Goal: Transaction & Acquisition: Purchase product/service

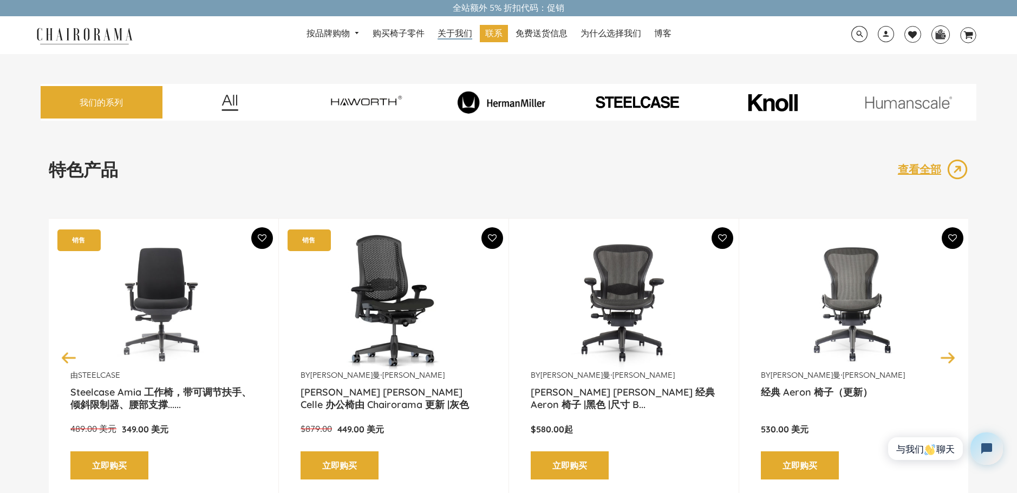
click at [454, 34] on span "关于我们" at bounding box center [454, 33] width 35 height 11
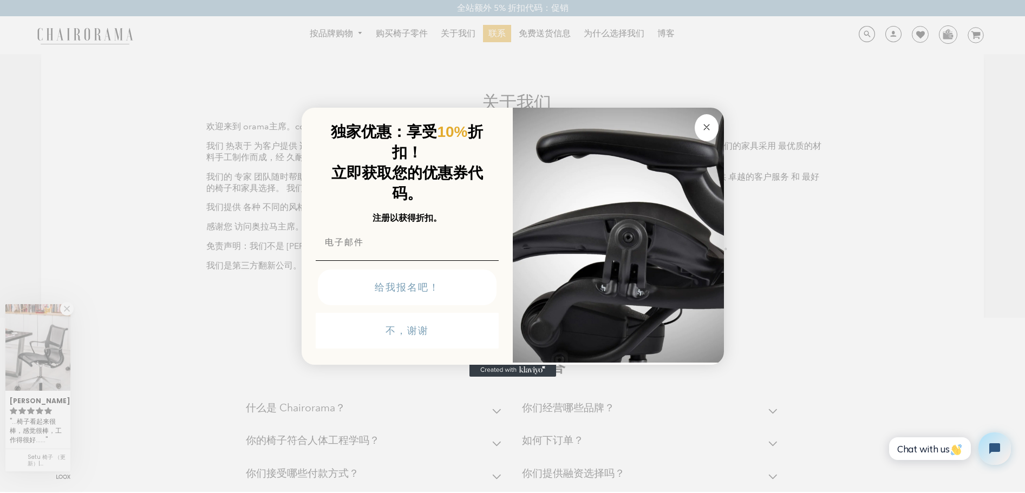
click at [706, 127] on circle "关闭对话框" at bounding box center [706, 127] width 12 height 12
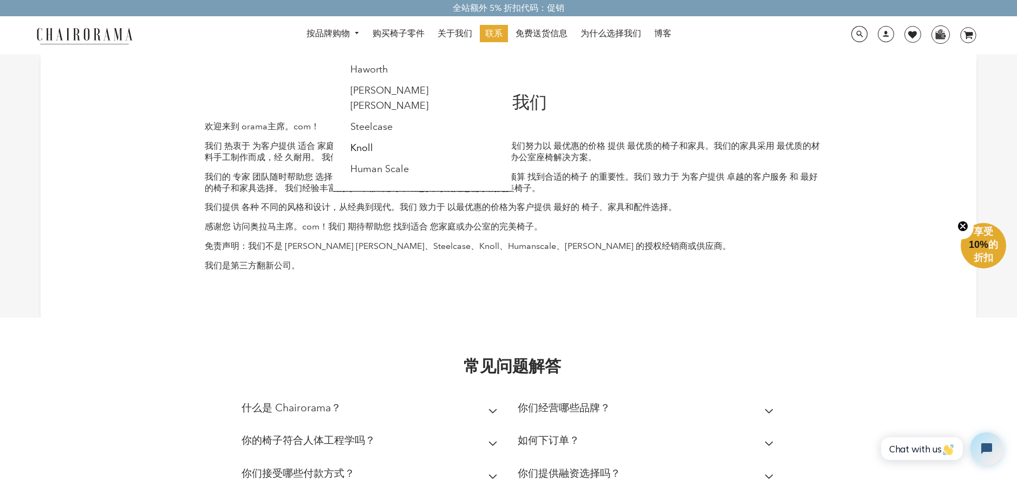
click at [352, 34] on span "桌面导航" at bounding box center [355, 33] width 10 height 7
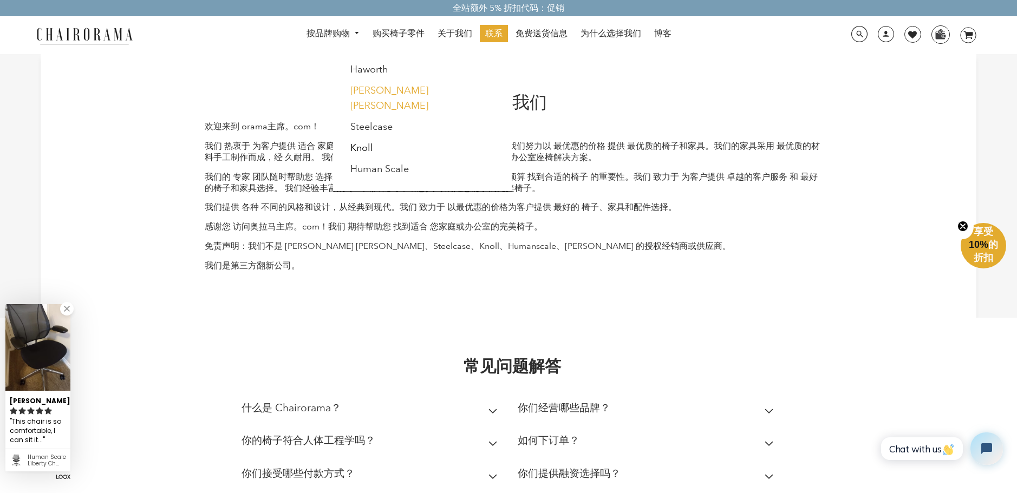
click at [379, 90] on link "[PERSON_NAME] [PERSON_NAME]" at bounding box center [389, 97] width 78 height 27
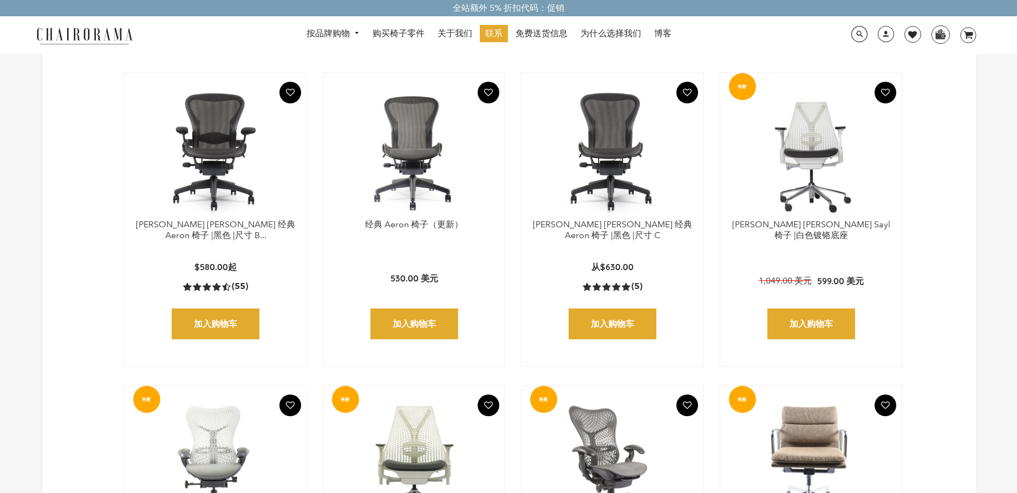
scroll to position [653, 0]
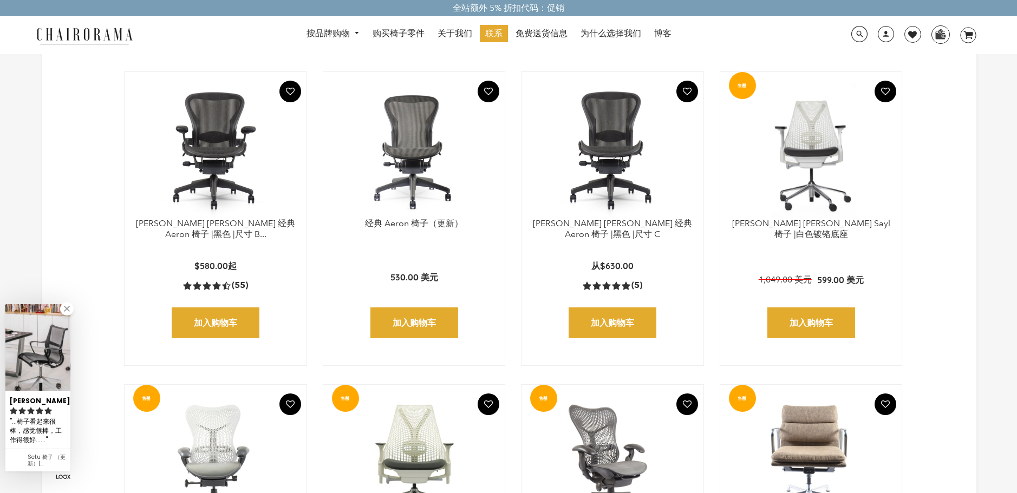
click at [614, 218] on img at bounding box center [612, 150] width 160 height 135
click at [613, 221] on link "[PERSON_NAME] [PERSON_NAME] 经典 Aeron 椅子 |黑色 |尺寸 C" at bounding box center [612, 229] width 159 height 22
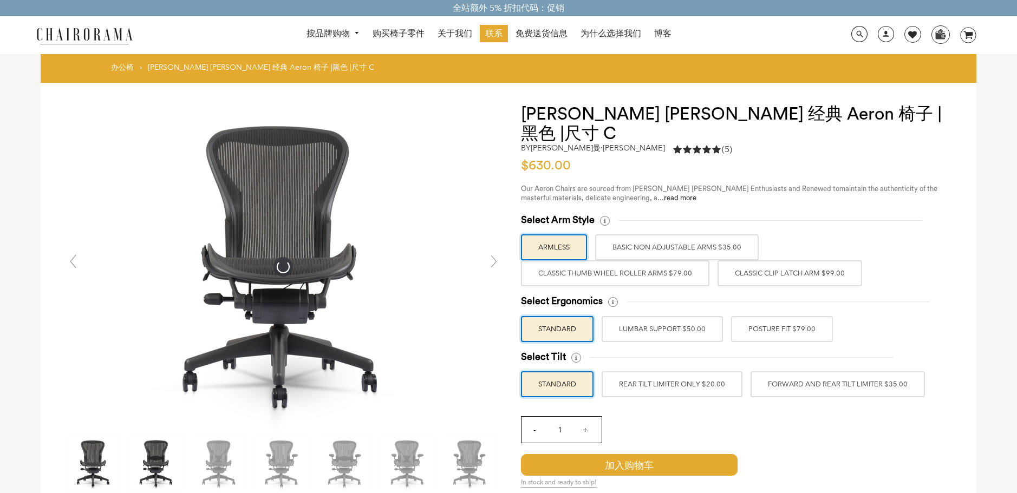
click at [163, 444] on img at bounding box center [156, 464] width 54 height 54
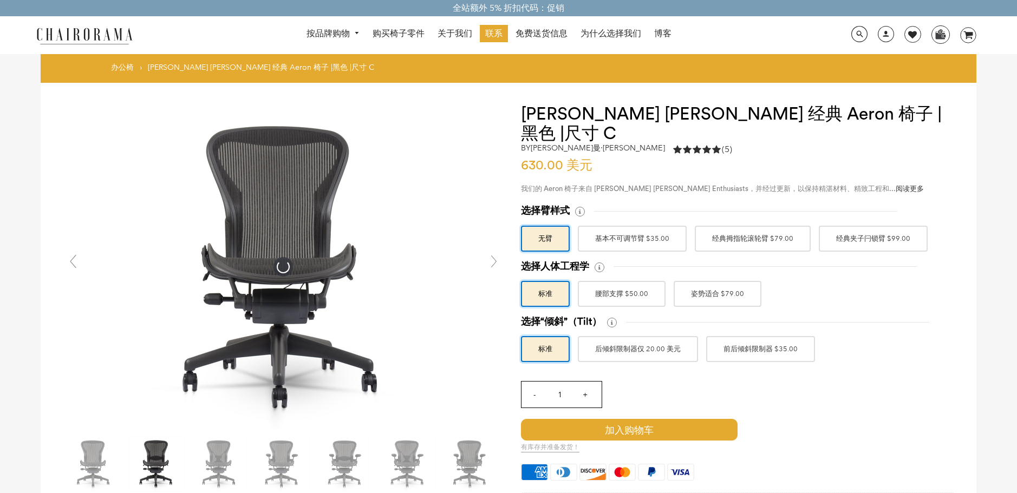
click at [752, 229] on font "经典拇指轮滚轮臂 $79.00" at bounding box center [752, 238] width 81 height 19
click at [0, 0] on input "经典拇指轮滚轮臂 $79.00" at bounding box center [0, 0] width 0 height 0
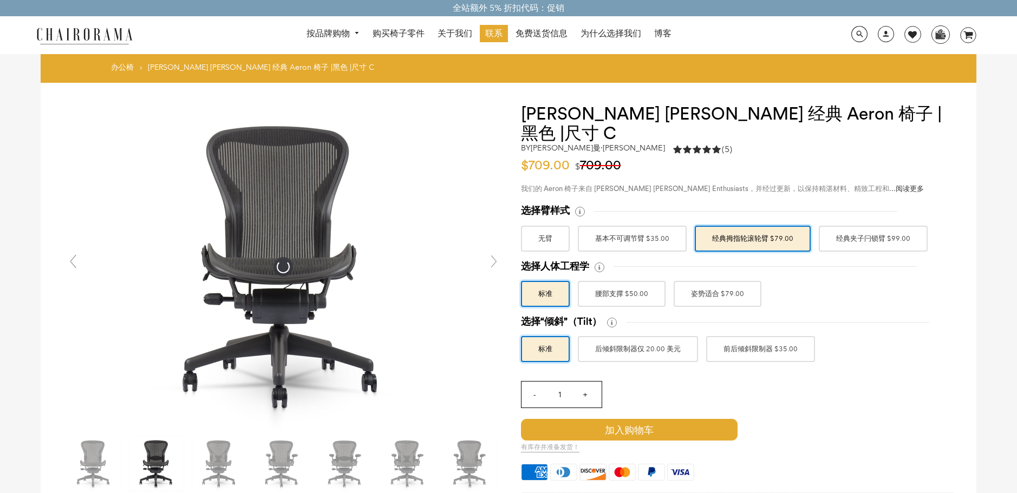
click at [868, 229] on font "经典夹子闩锁臂 $99.00" at bounding box center [873, 238] width 74 height 19
click at [0, 0] on input "经典夹子闩锁臂 $99.00" at bounding box center [0, 0] width 0 height 0
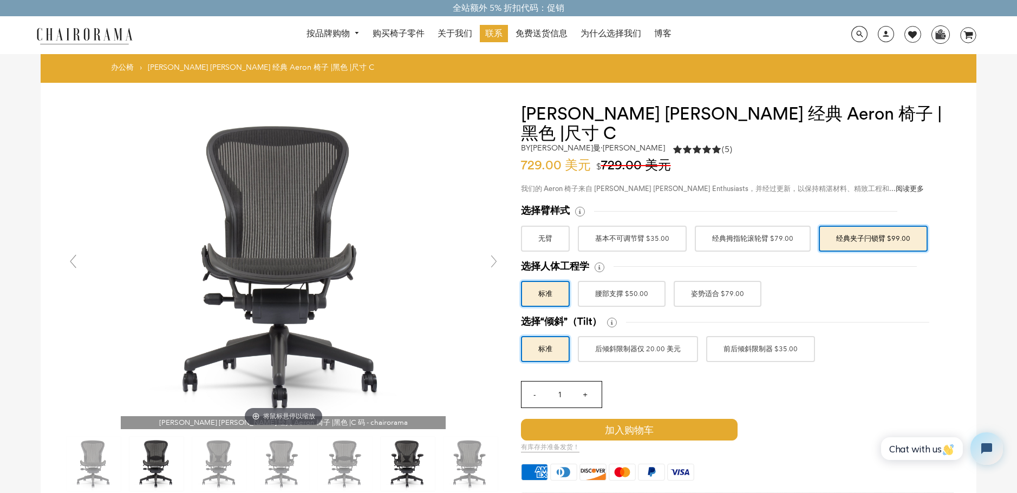
click at [403, 464] on img at bounding box center [408, 464] width 54 height 54
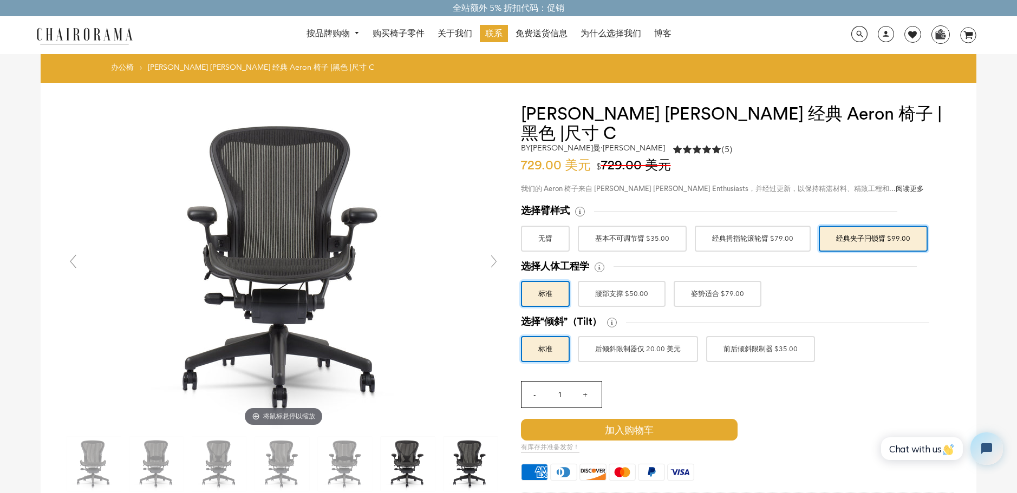
click at [448, 461] on img at bounding box center [470, 464] width 54 height 54
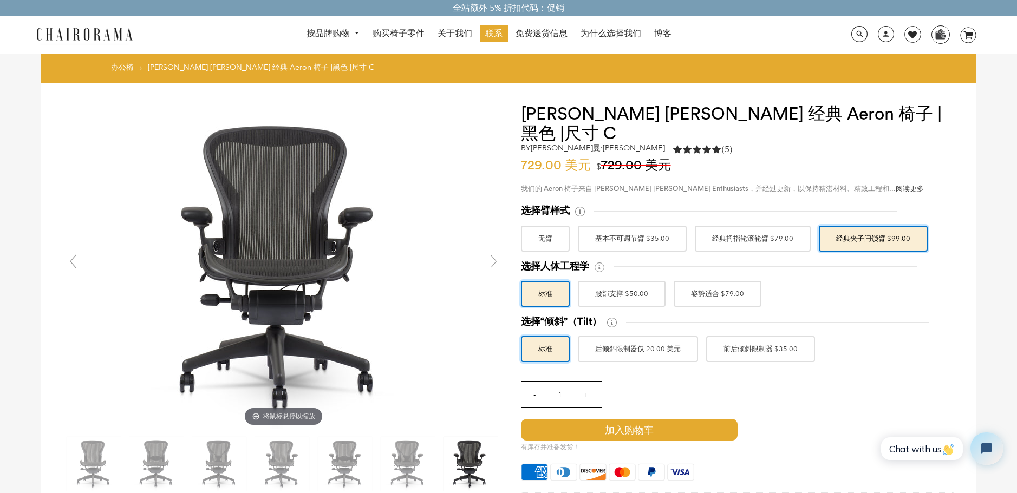
click at [490, 256] on link at bounding box center [494, 262] width 22 height 22
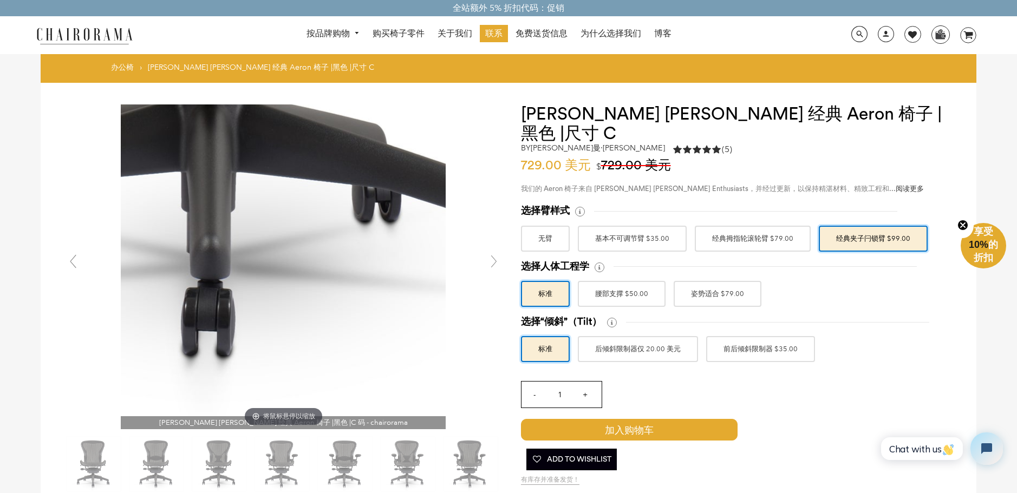
click at [302, 421] on img at bounding box center [283, 266] width 325 height 325
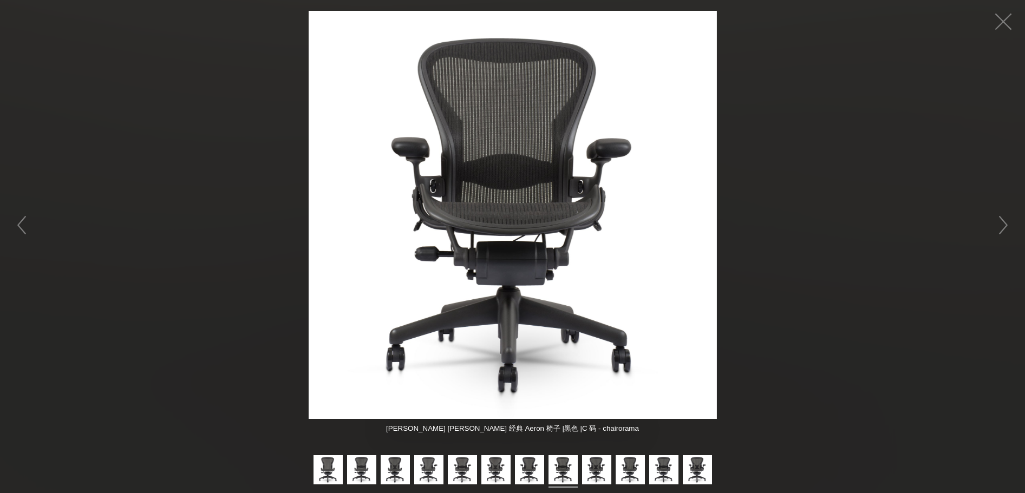
click at [521, 200] on img at bounding box center [513, 215] width 408 height 408
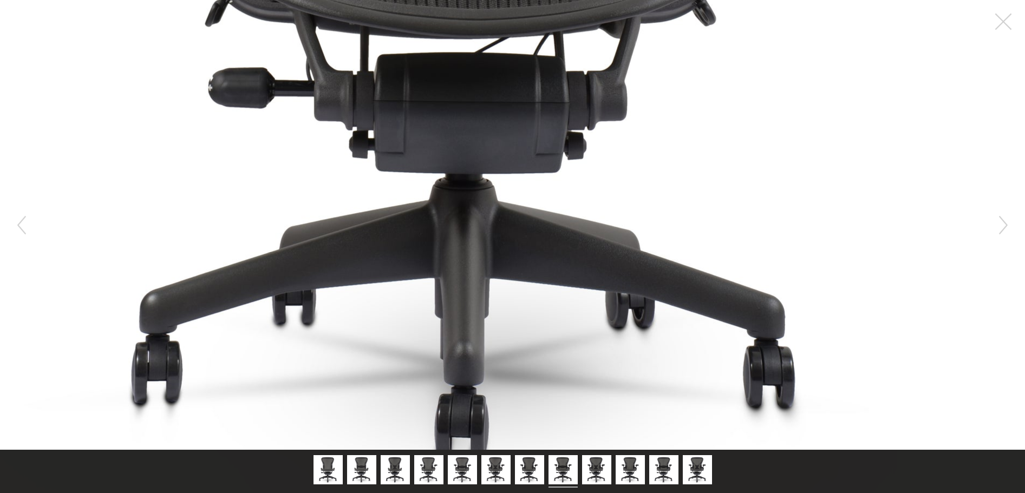
click at [548, 324] on figure "将鼠标悬停以缩放" at bounding box center [512, 225] width 1025 height 450
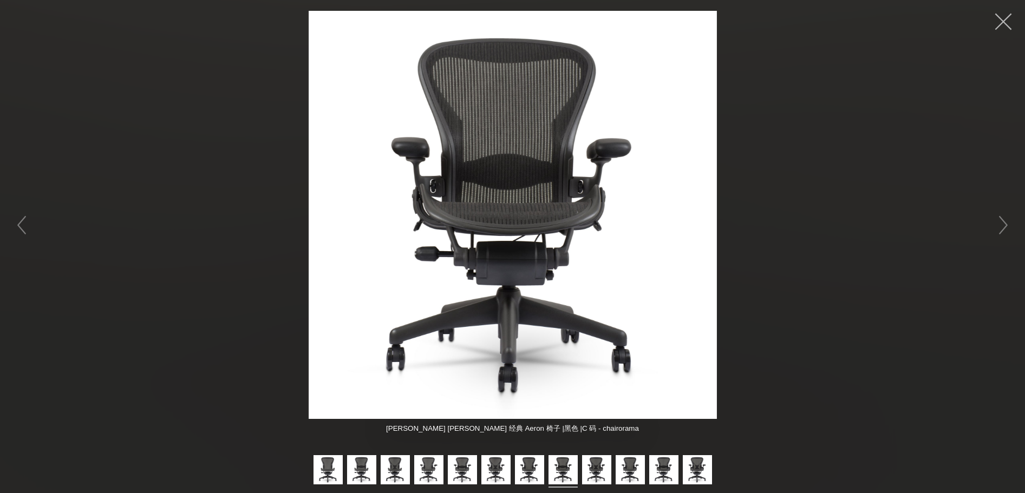
click at [1005, 23] on button "button" at bounding box center [1003, 21] width 32 height 32
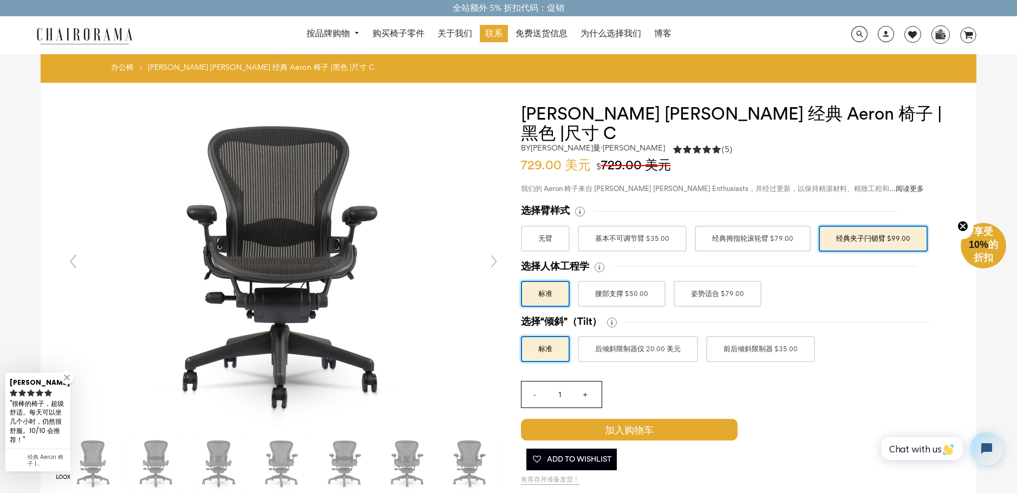
click at [711, 284] on font "姿势适合 $79.00" at bounding box center [717, 293] width 53 height 19
click at [0, 0] on input "姿势适合 $79.00" at bounding box center [0, 0] width 0 height 0
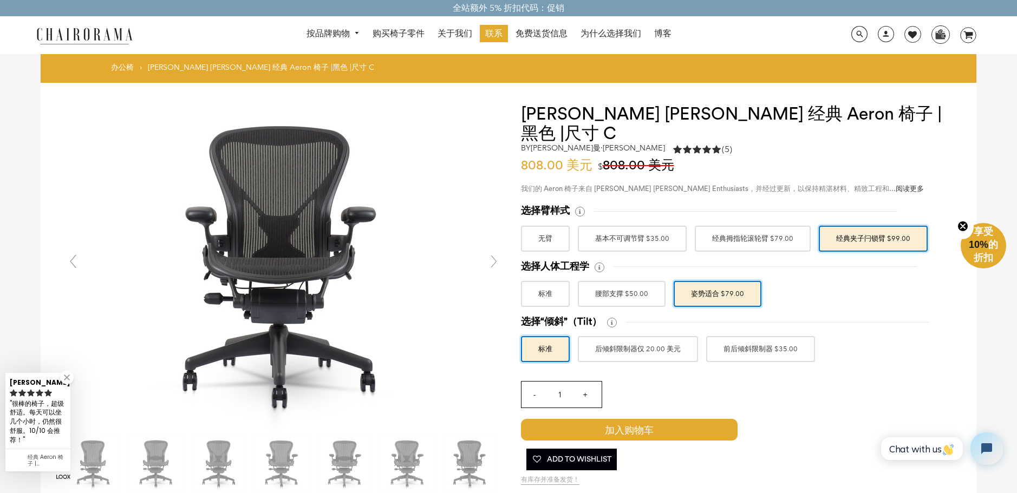
click at [639, 284] on font "腰部支撑 $50.00" at bounding box center [621, 293] width 53 height 19
click at [0, 0] on input "腰部支撑 $50.00" at bounding box center [0, 0] width 0 height 0
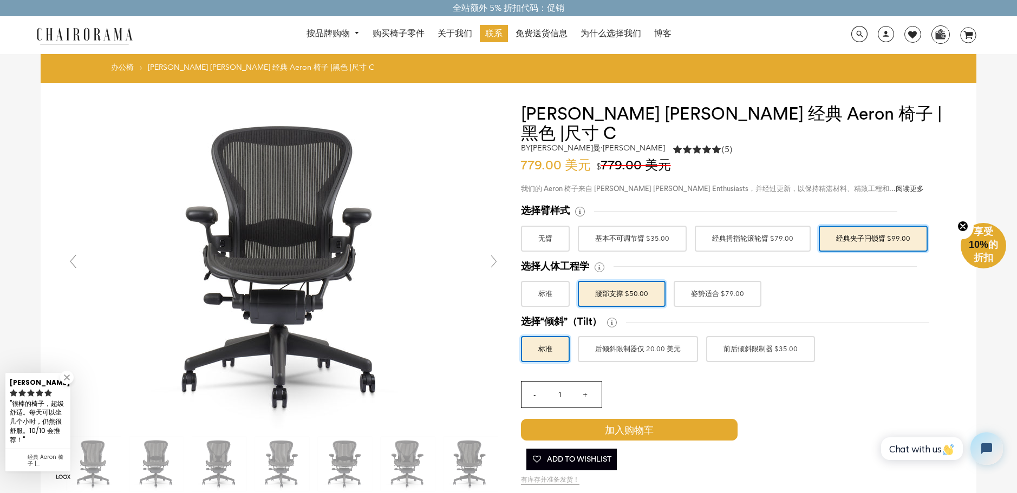
click at [618, 284] on font "腰部支撑 $50.00" at bounding box center [621, 293] width 53 height 19
click at [0, 0] on input "腰部支撑 $50.00" at bounding box center [0, 0] width 0 height 0
click at [561, 281] on label "标准" at bounding box center [545, 294] width 49 height 26
click at [0, 0] on input "标准" at bounding box center [0, 0] width 0 height 0
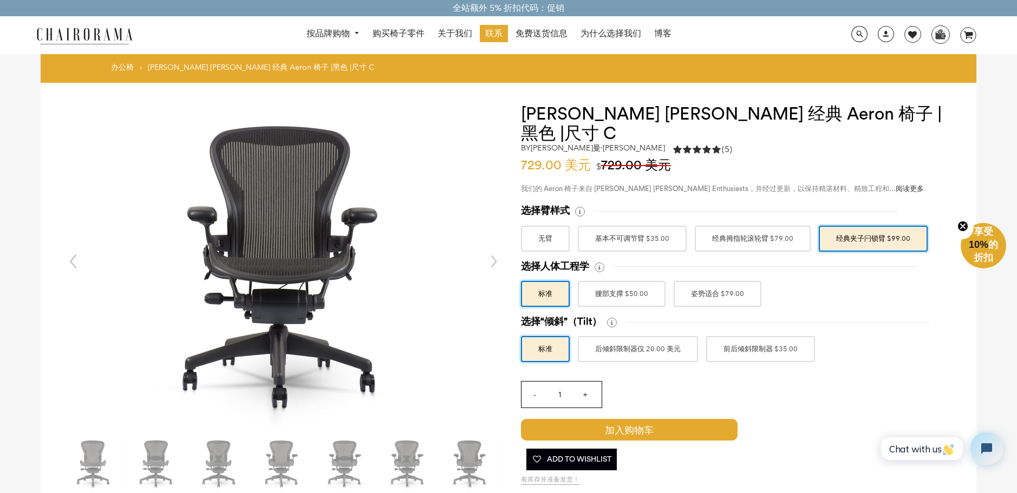
click at [611, 284] on font "腰部支撑 $50.00" at bounding box center [621, 293] width 53 height 19
click at [0, 0] on input "腰部支撑 $50.00" at bounding box center [0, 0] width 0 height 0
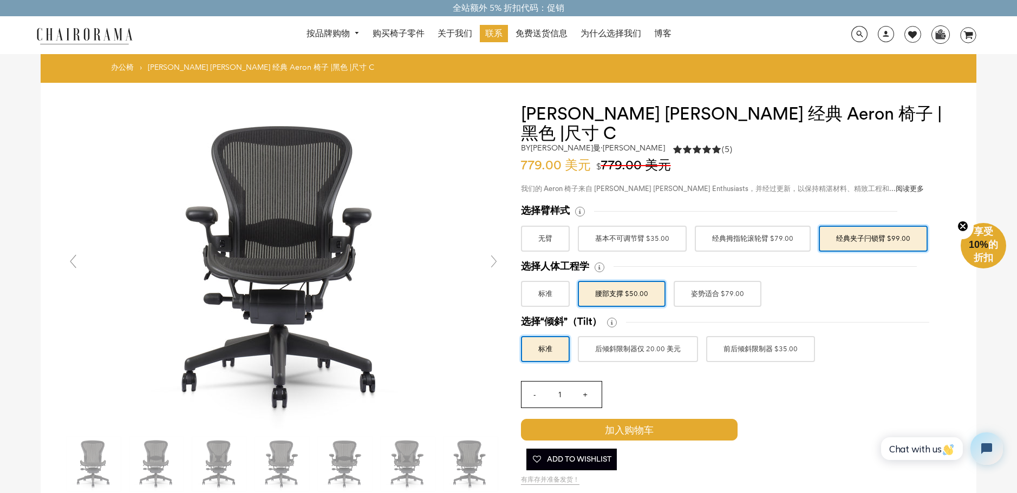
click at [698, 284] on font "姿势适合 $79.00" at bounding box center [717, 293] width 53 height 19
click at [0, 0] on input "姿势适合 $79.00" at bounding box center [0, 0] width 0 height 0
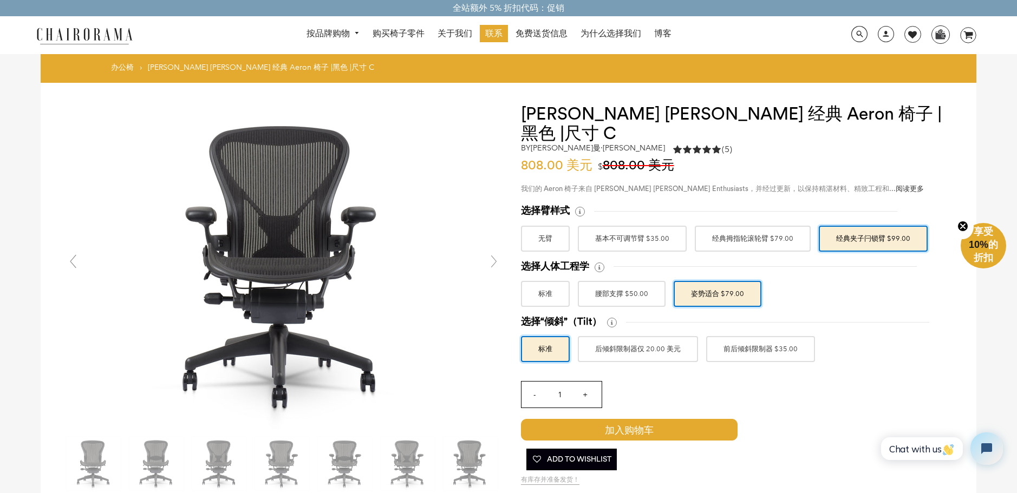
click at [652, 339] on font "后倾斜限制器仅 20.00 美元" at bounding box center [638, 348] width 86 height 19
click at [0, 0] on input "后倾斜限制器仅 20.00 美元" at bounding box center [0, 0] width 0 height 0
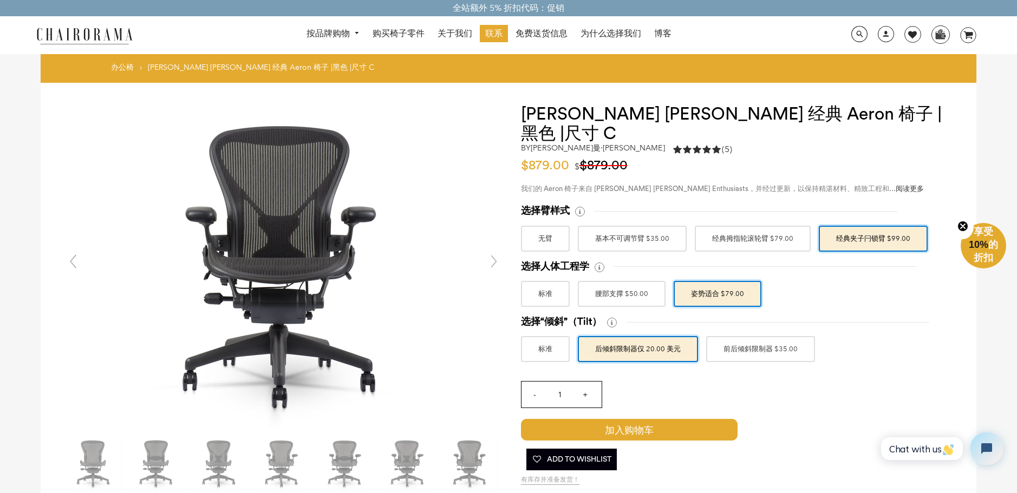
click at [739, 339] on font "前后倾斜限制器 $35.00" at bounding box center [760, 348] width 74 height 19
click at [0, 0] on input "前后倾斜限制器 $35.00" at bounding box center [0, 0] width 0 height 0
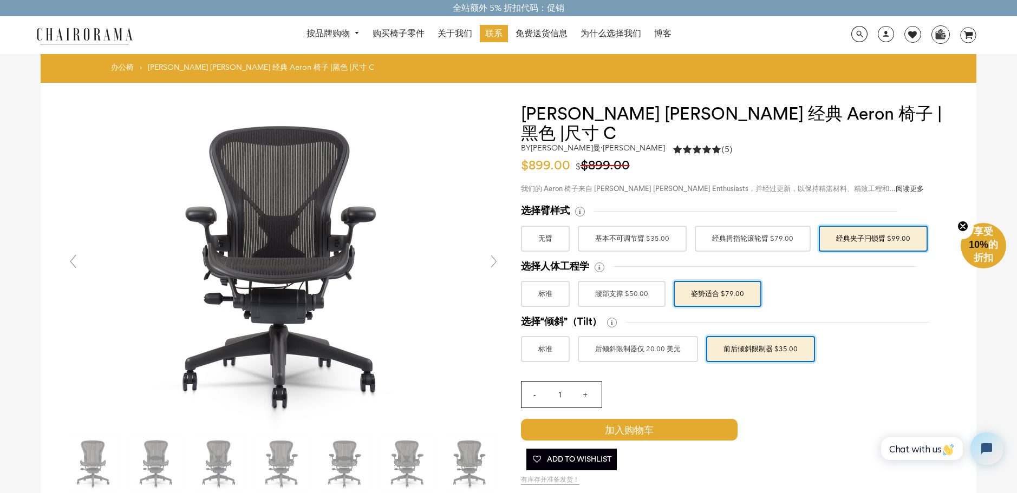
click at [658, 339] on font "后倾斜限制器仅 20.00 美元" at bounding box center [638, 348] width 86 height 19
click at [0, 0] on input "后倾斜限制器仅 20.00 美元" at bounding box center [0, 0] width 0 height 0
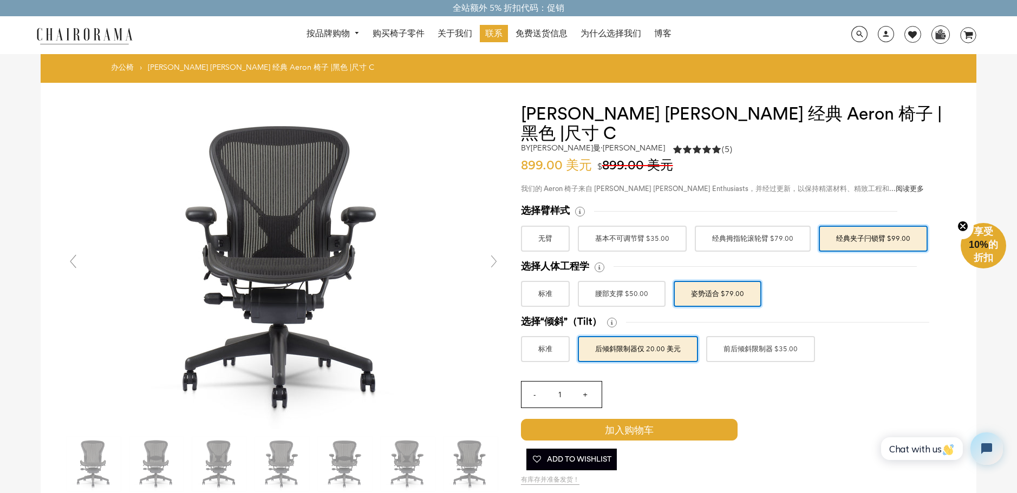
click at [734, 339] on font "前后倾斜限制器 $35.00" at bounding box center [760, 348] width 74 height 19
click at [0, 0] on input "前后倾斜限制器 $35.00" at bounding box center [0, 0] width 0 height 0
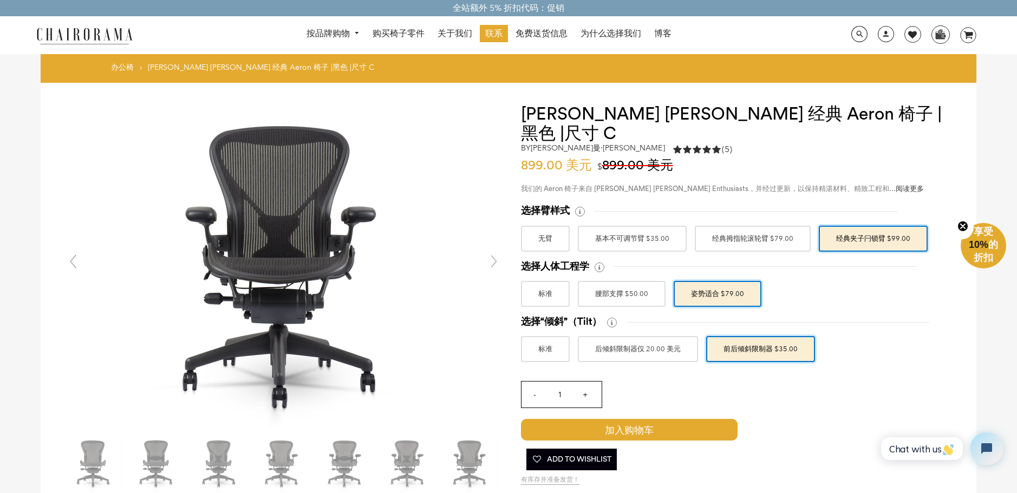
click at [626, 339] on font "后倾斜限制器仅 20.00 美元" at bounding box center [638, 348] width 86 height 19
click at [0, 0] on input "后倾斜限制器仅 20.00 美元" at bounding box center [0, 0] width 0 height 0
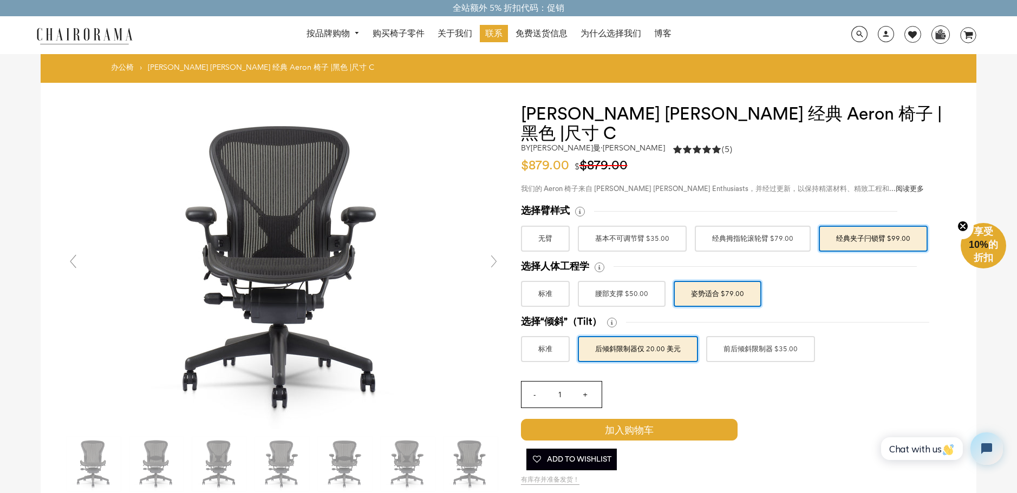
click at [557, 336] on label "标准" at bounding box center [545, 349] width 49 height 26
click at [0, 0] on input "标准" at bounding box center [0, 0] width 0 height 0
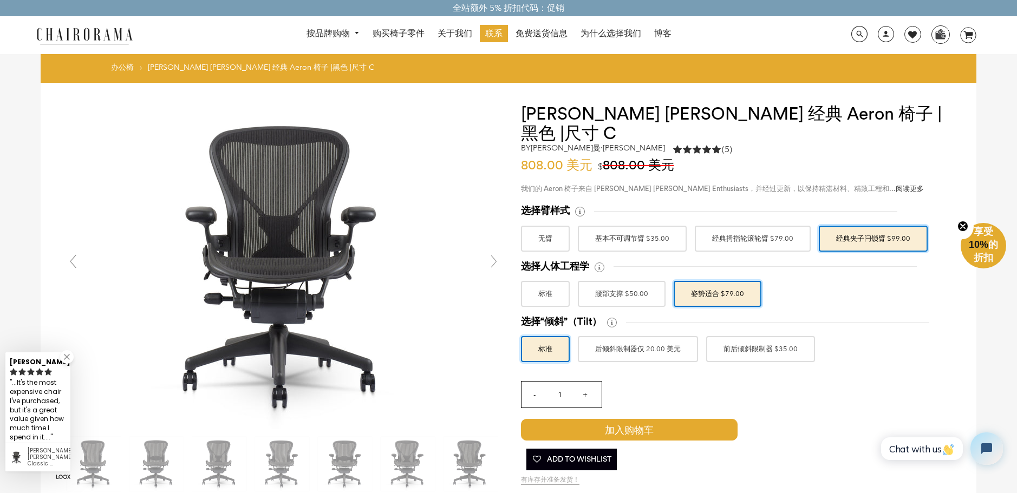
click at [630, 339] on font "后倾斜限制器仅 20.00 美元" at bounding box center [638, 348] width 86 height 19
click at [0, 0] on input "后倾斜限制器仅 20.00 美元" at bounding box center [0, 0] width 0 height 0
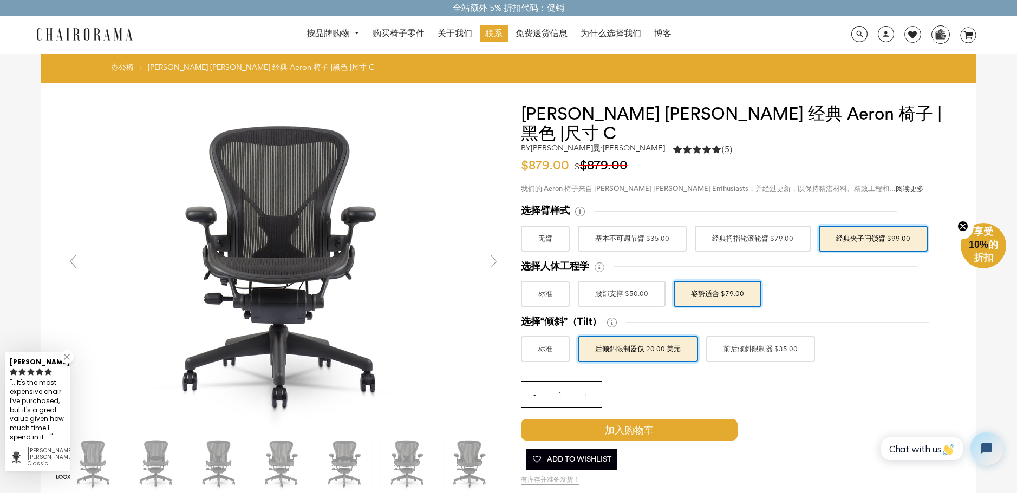
click at [723, 339] on font "前后倾斜限制器 $35.00" at bounding box center [760, 348] width 74 height 19
click at [0, 0] on input "前后倾斜限制器 $35.00" at bounding box center [0, 0] width 0 height 0
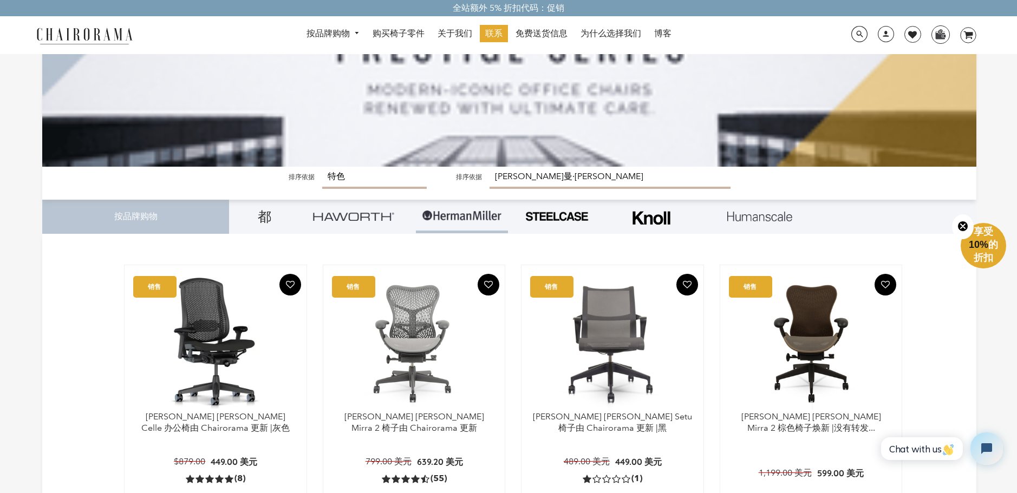
scroll to position [159, 0]
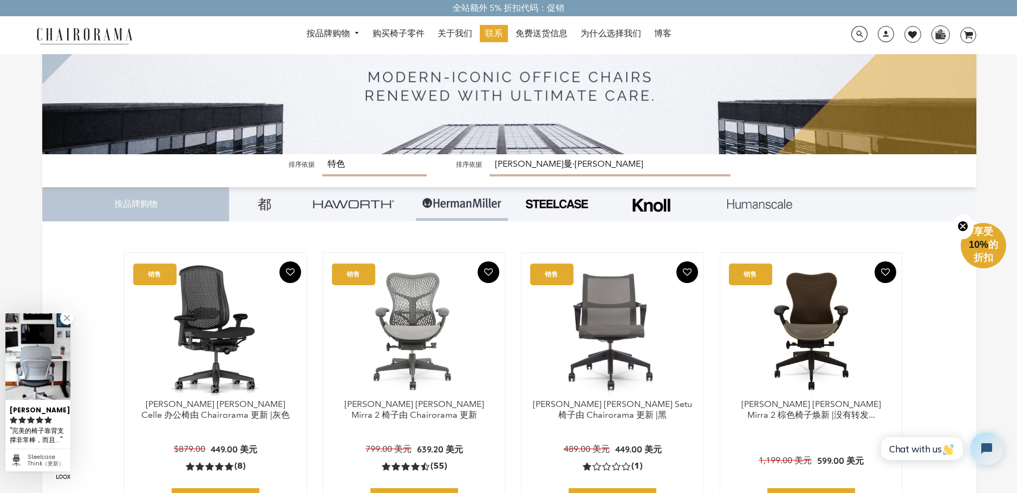
click at [654, 213] on img at bounding box center [651, 206] width 43 height 28
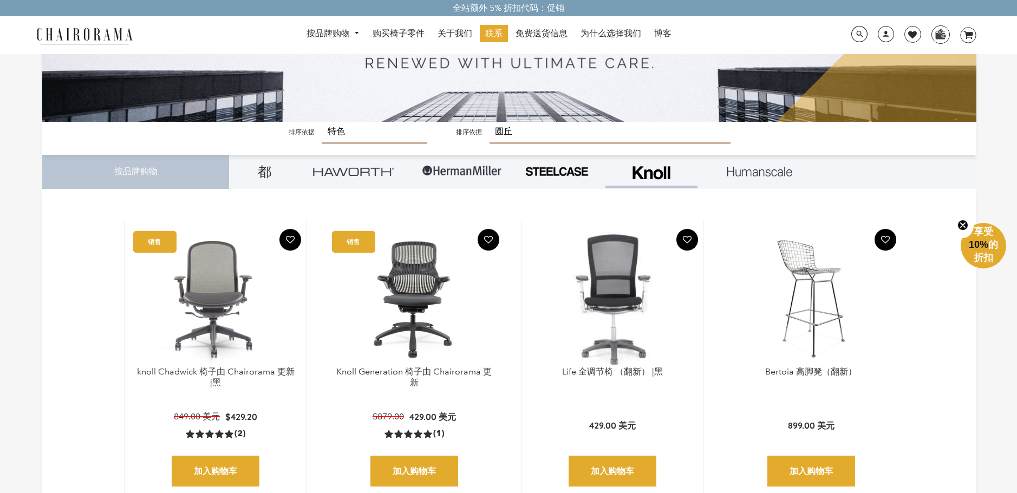
scroll to position [249, 0]
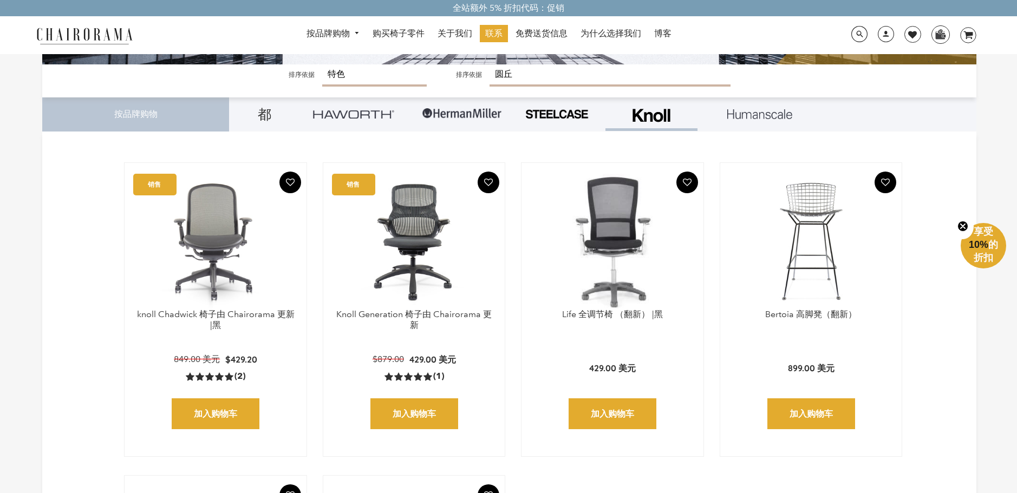
click at [340, 117] on img at bounding box center [353, 114] width 81 height 8
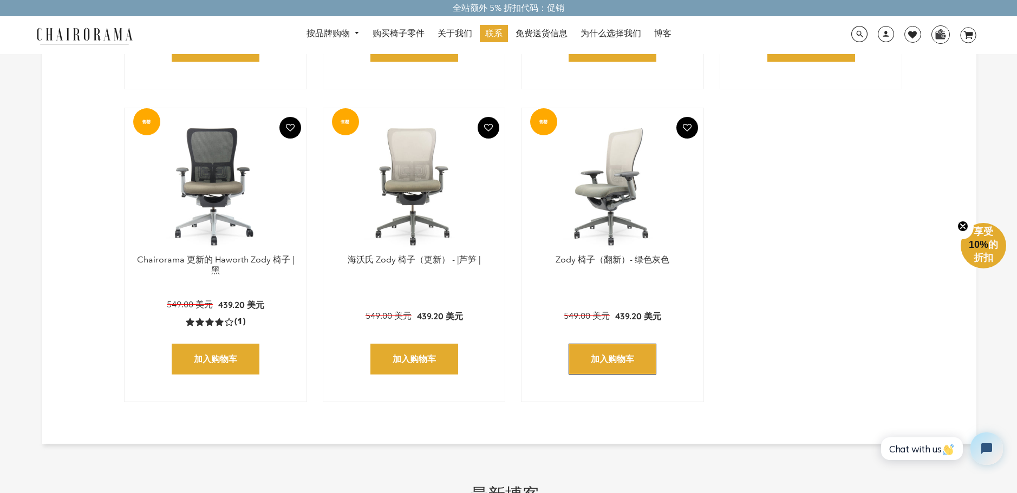
click at [627, 352] on input "加入购物车" at bounding box center [612, 359] width 88 height 31
